Goal: Check status: Check status

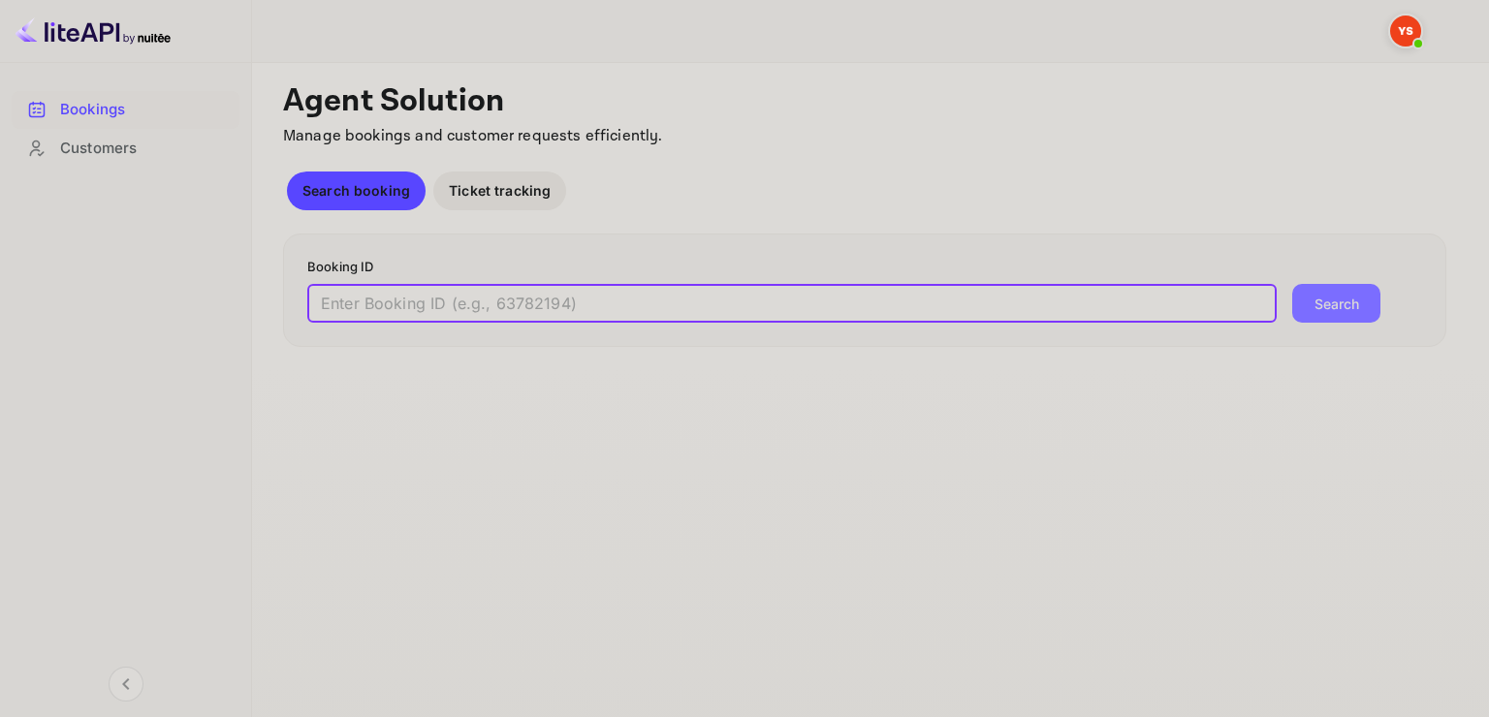
click at [351, 309] on input "text" at bounding box center [791, 303] width 969 height 39
paste input "9446288"
type input "9446288"
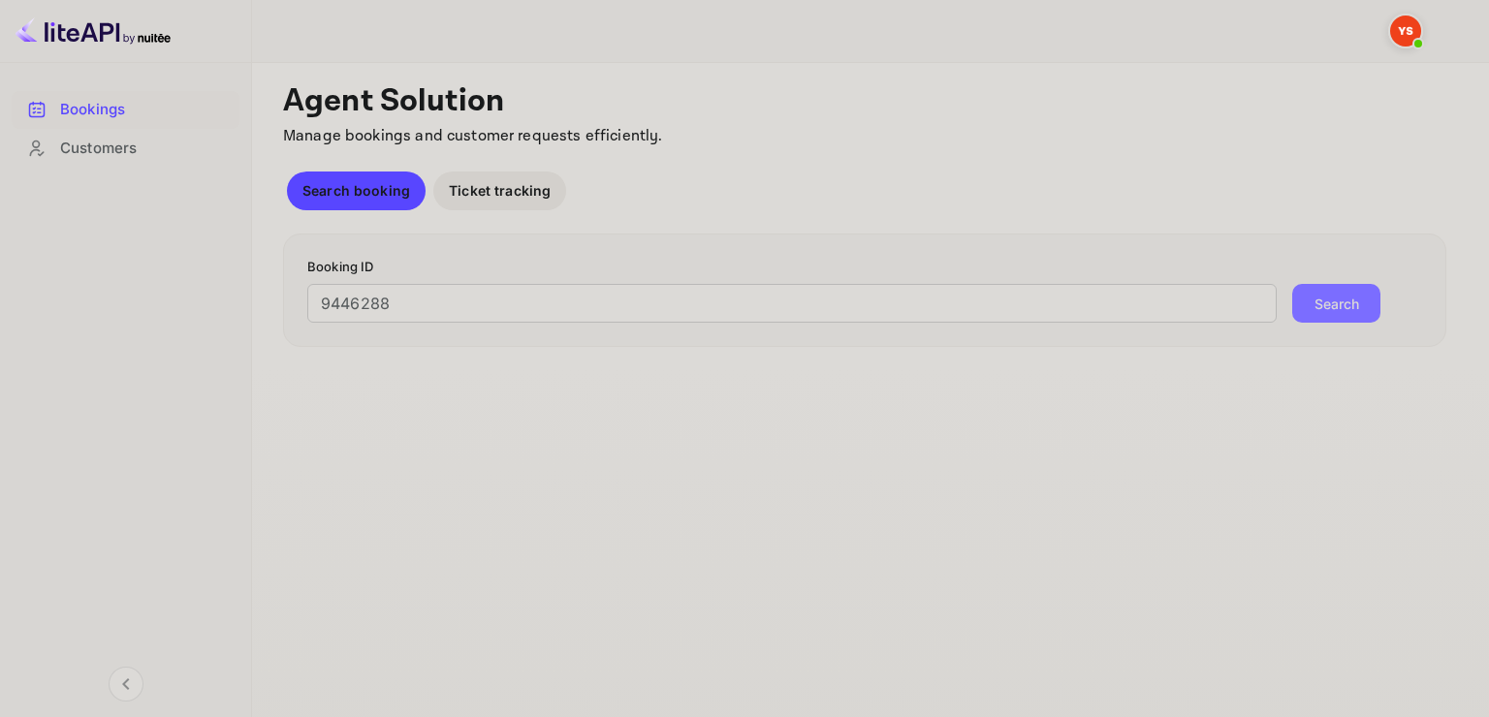
click at [1341, 292] on button "Search" at bounding box center [1336, 303] width 88 height 39
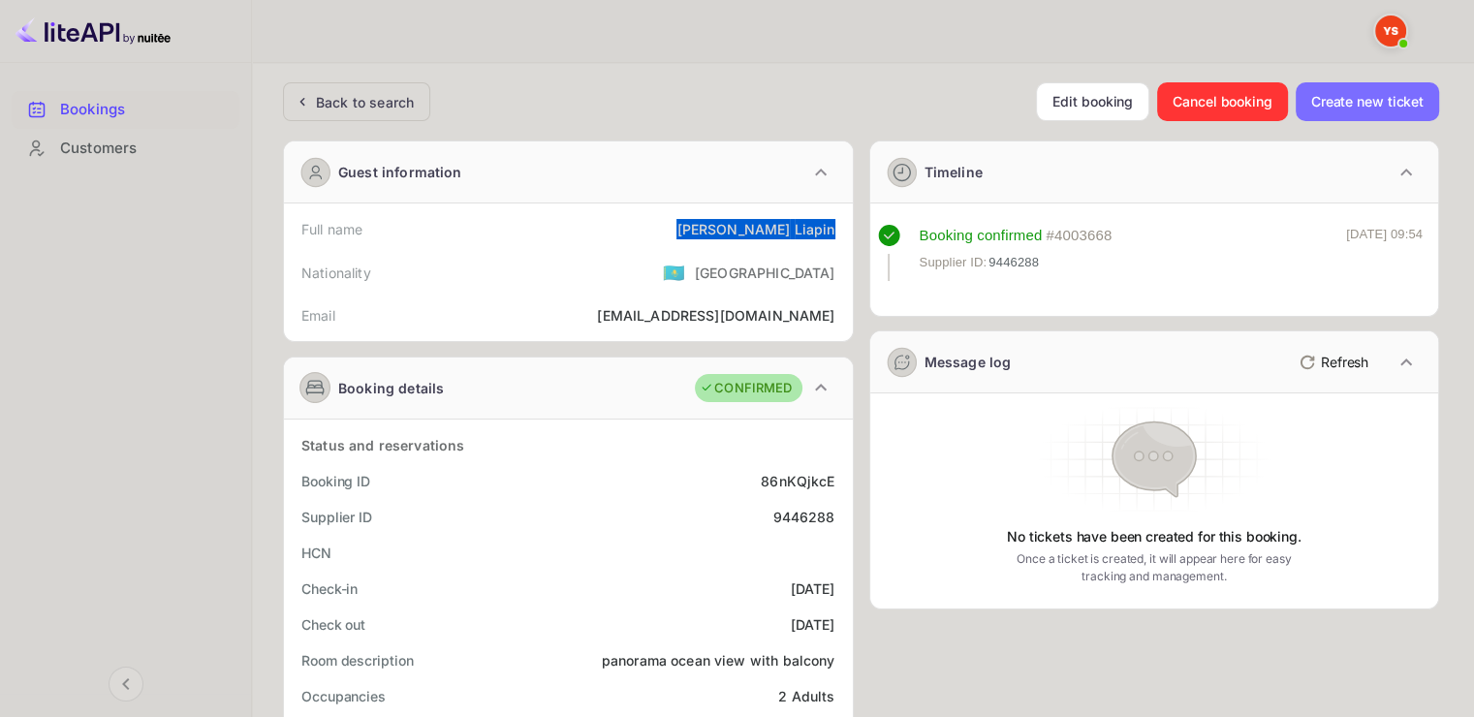
drag, startPoint x: 752, startPoint y: 226, endPoint x: 841, endPoint y: 221, distance: 89.3
click at [841, 221] on div "Full name [PERSON_NAME]" at bounding box center [568, 229] width 553 height 36
copy div "[PERSON_NAME]"
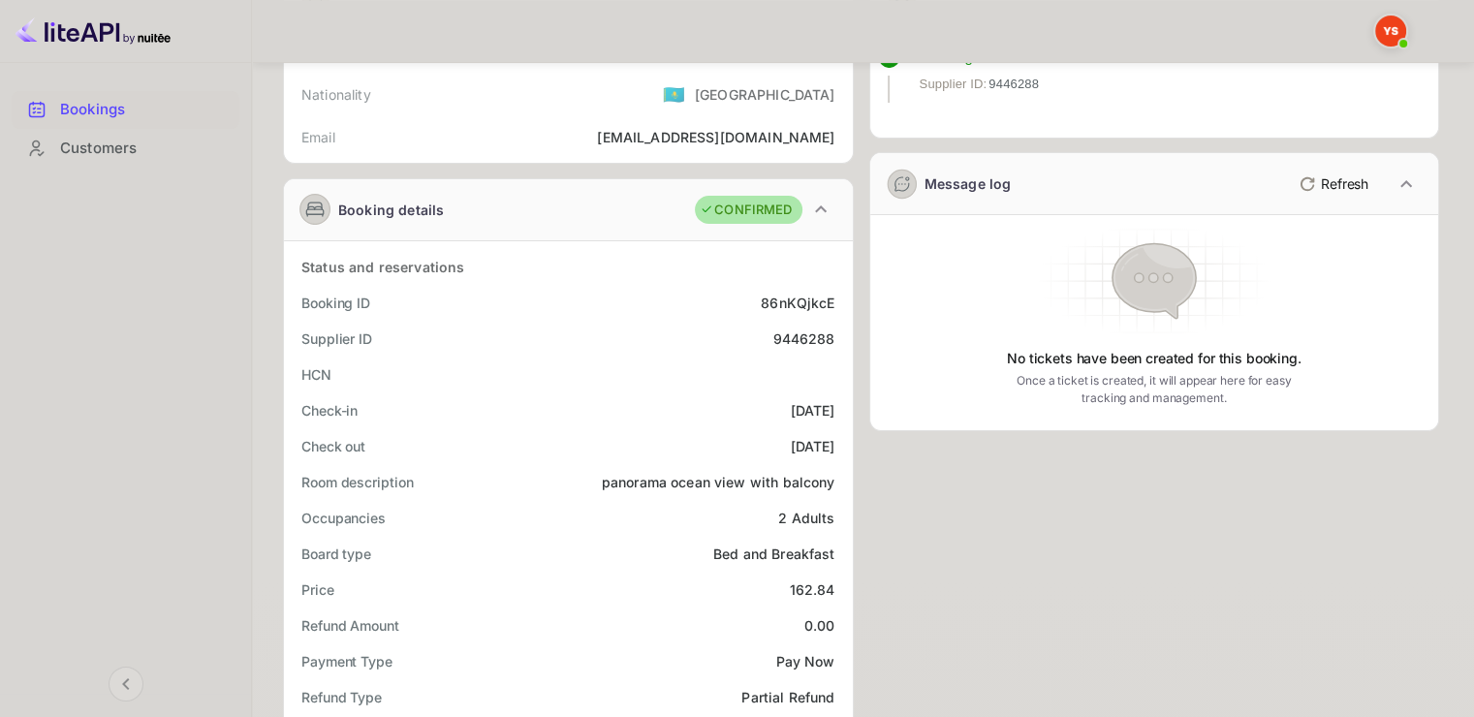
scroll to position [291, 0]
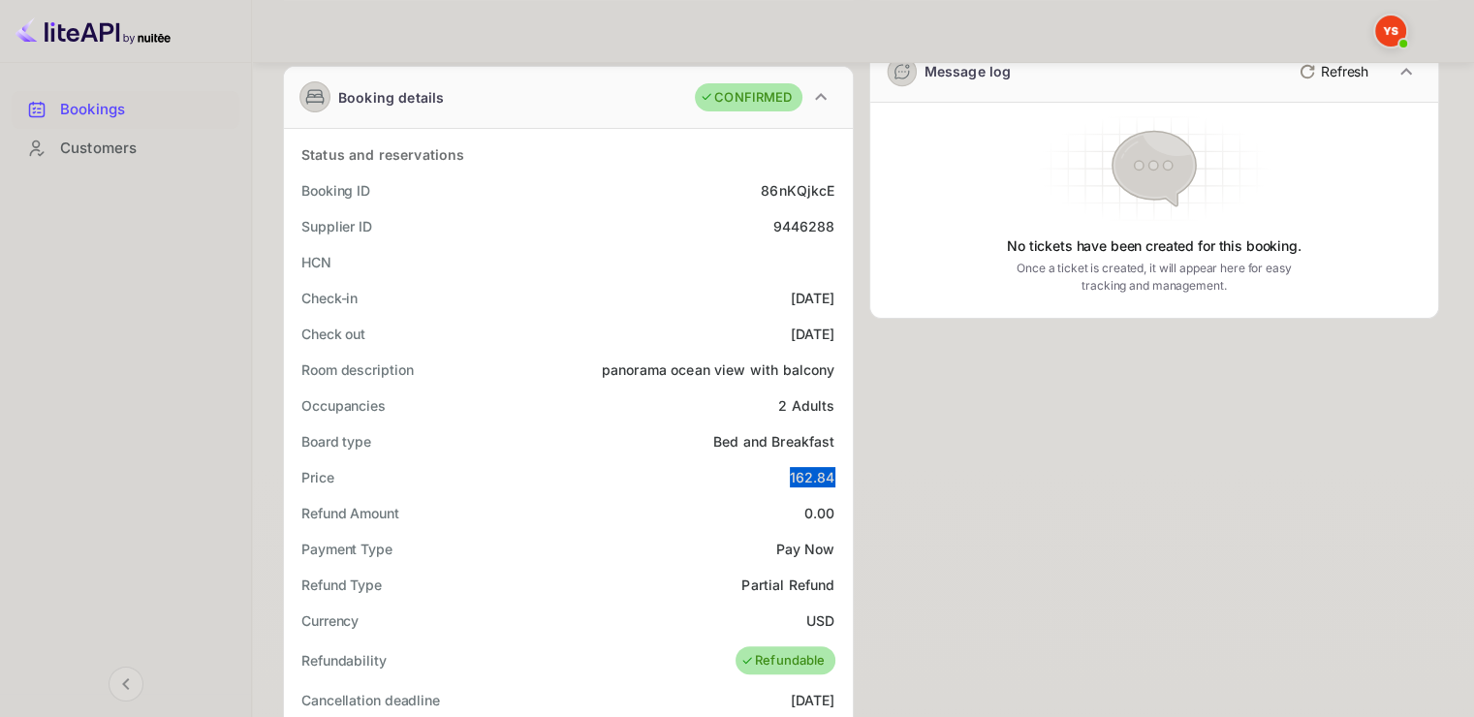
drag, startPoint x: 791, startPoint y: 474, endPoint x: 836, endPoint y: 469, distance: 45.8
click at [836, 469] on div "Price 162.84" at bounding box center [568, 477] width 553 height 36
copy div "162.84"
